Goal: Find specific page/section: Find specific page/section

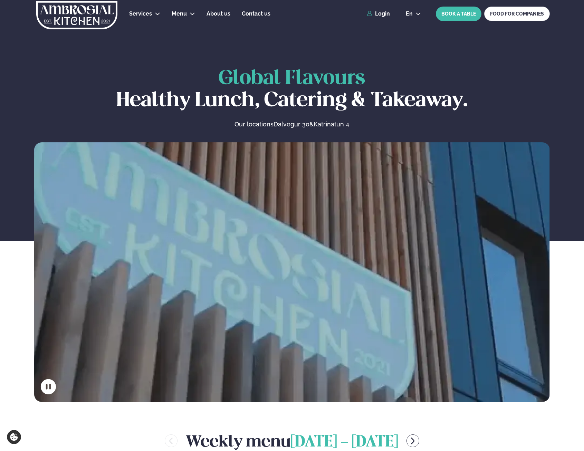
scroll to position [276, 0]
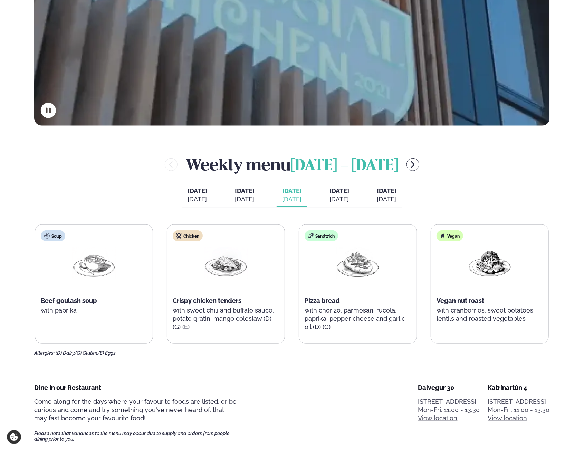
click at [235, 198] on div "[DATE]" at bounding box center [245, 199] width 20 height 8
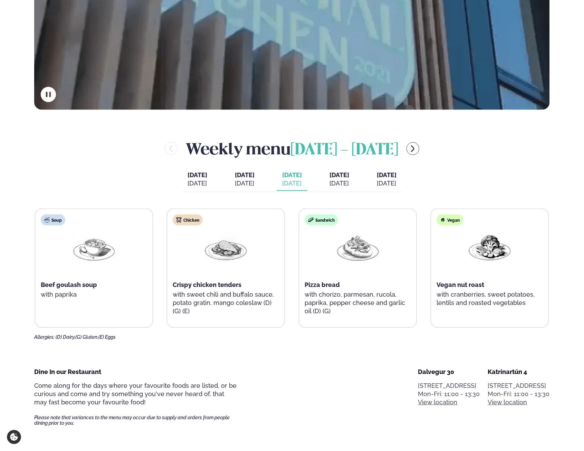
scroll to position [276, 0]
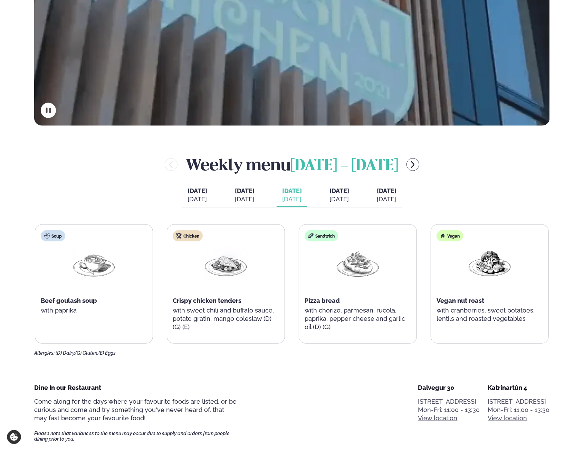
click at [348, 191] on span "[DATE]" at bounding box center [340, 190] width 20 height 7
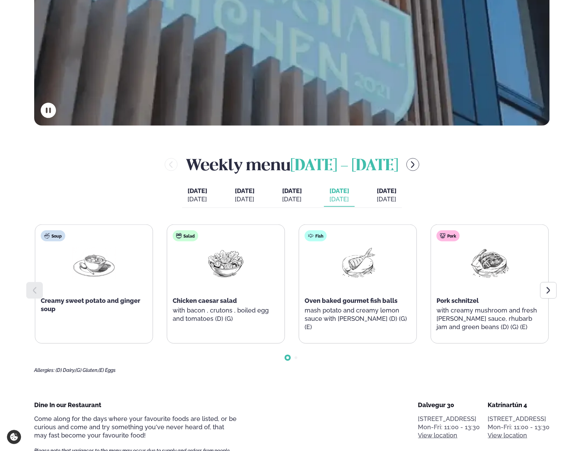
click at [297, 197] on div "[DATE]" at bounding box center [292, 199] width 20 height 8
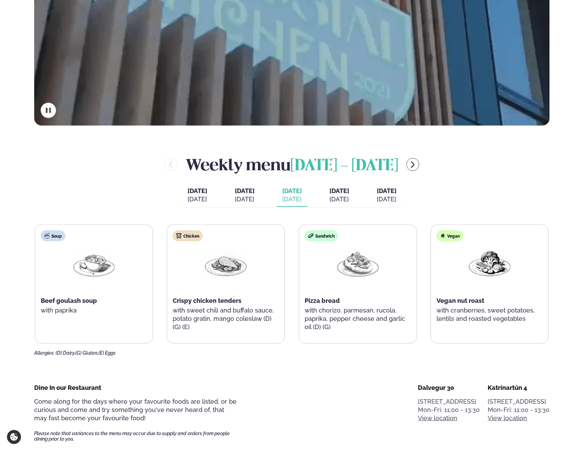
click at [335, 194] on span "[DATE]" at bounding box center [340, 190] width 20 height 7
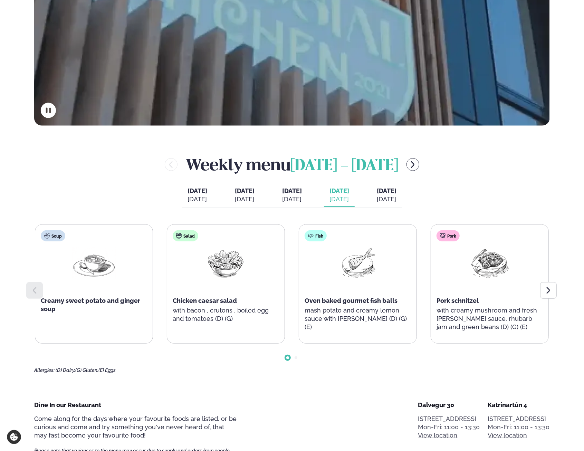
click at [297, 199] on div "[DATE]" at bounding box center [292, 199] width 20 height 8
